Goal: Communication & Community: Answer question/provide support

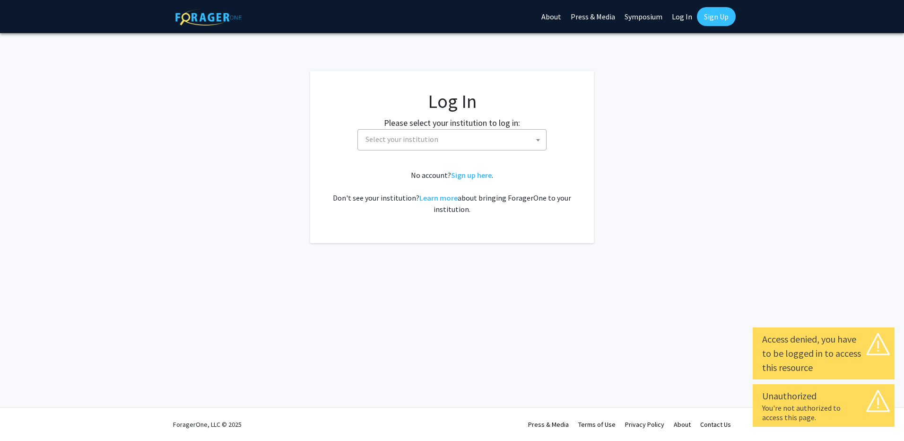
select select
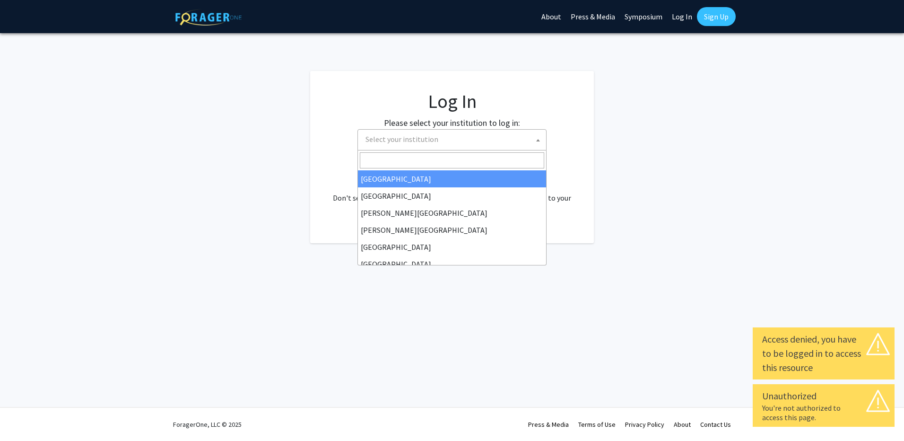
click at [533, 141] on span "Select your institution" at bounding box center [454, 139] width 184 height 19
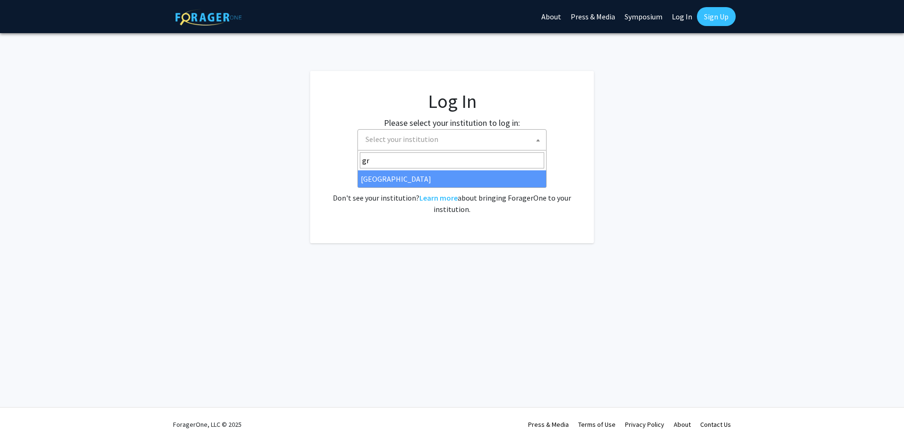
type input "gr"
select select "23"
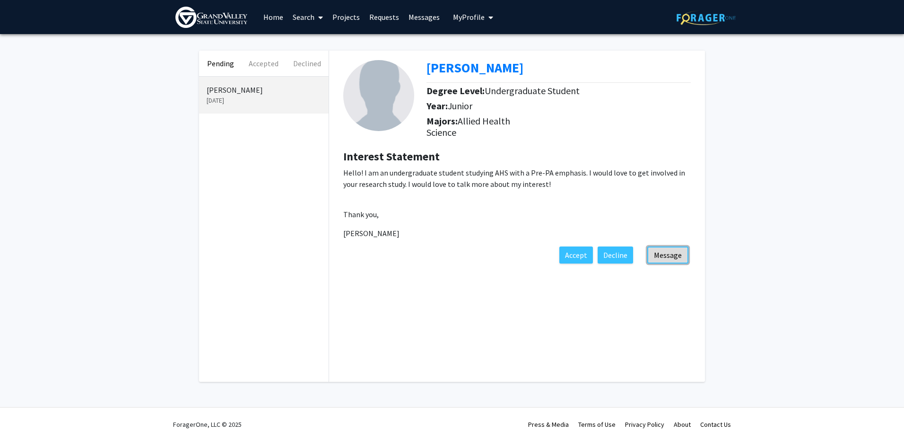
click at [673, 255] on button "Message" at bounding box center [668, 254] width 41 height 17
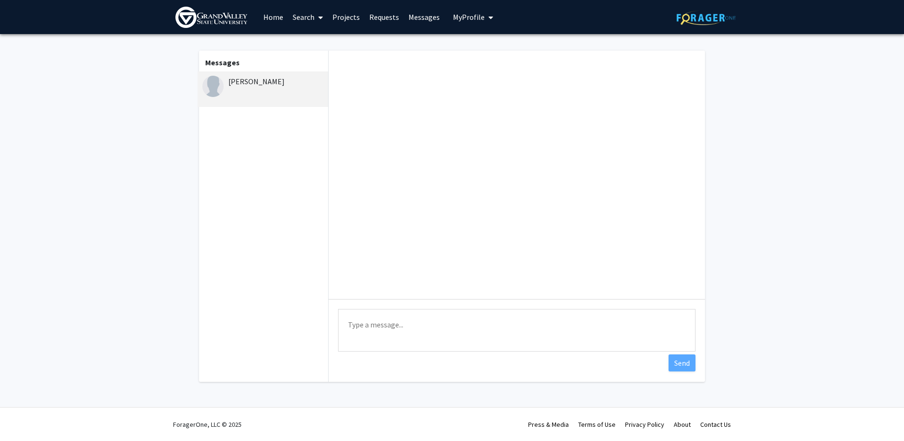
click at [420, 336] on textarea "Type a message" at bounding box center [517, 330] width 358 height 43
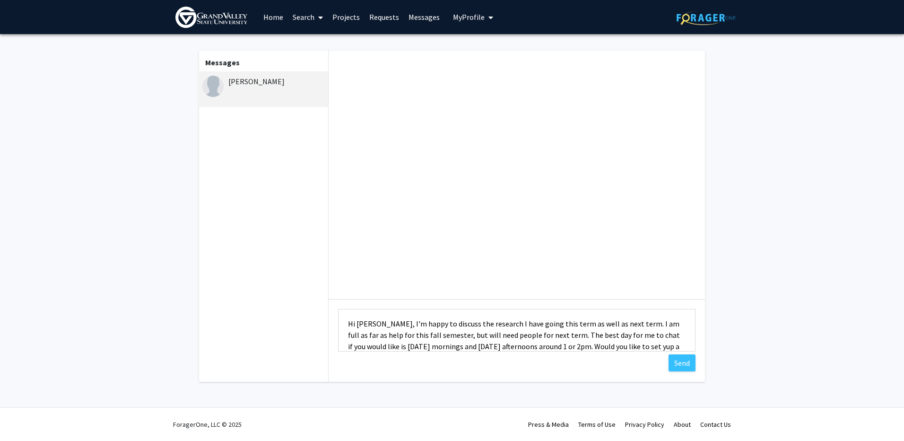
scroll to position [12, 0]
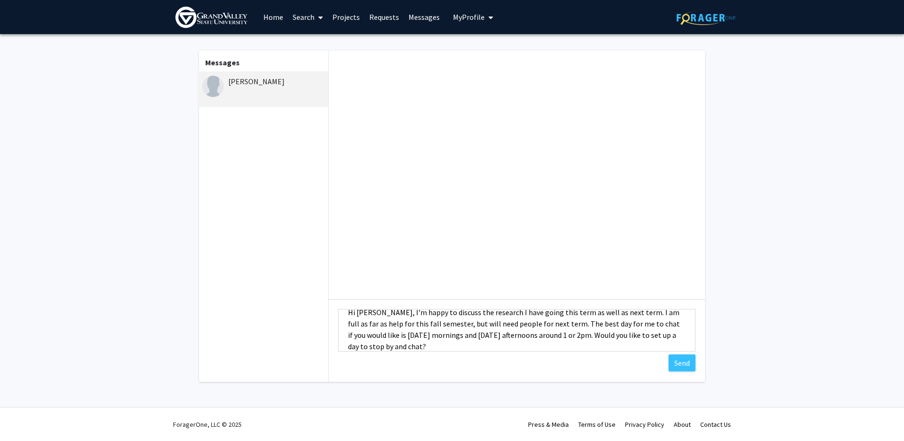
click at [421, 348] on textarea "Hi Katherine, I'm happy to discuss the research I have going this term as well …" at bounding box center [517, 330] width 358 height 43
type textarea "Hi Katherine, I'm happy to discuss the research I have going this term as well …"
click at [678, 363] on button "Send" at bounding box center [682, 362] width 27 height 17
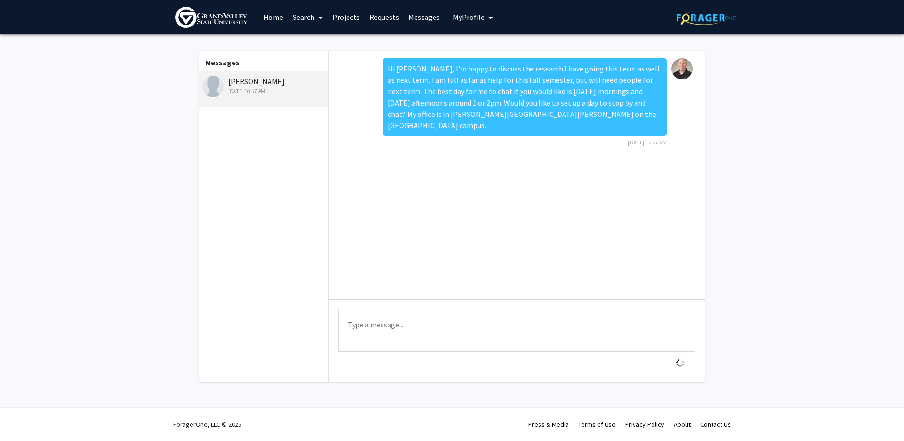
scroll to position [0, 0]
